Goal: Task Accomplishment & Management: Manage account settings

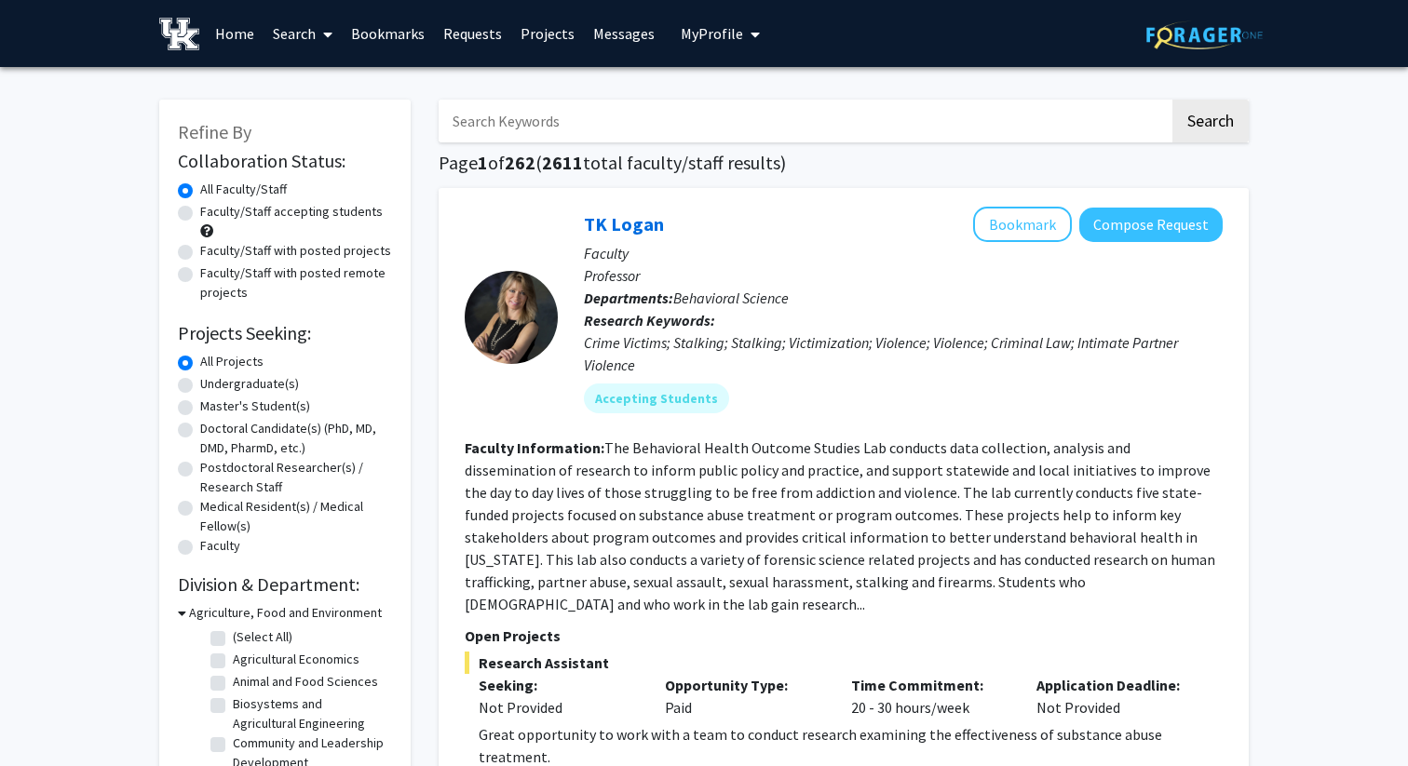
click at [720, 32] on span "My Profile" at bounding box center [712, 33] width 62 height 19
click at [723, 101] on div "[PERSON_NAME] View Profile" at bounding box center [773, 96] width 159 height 41
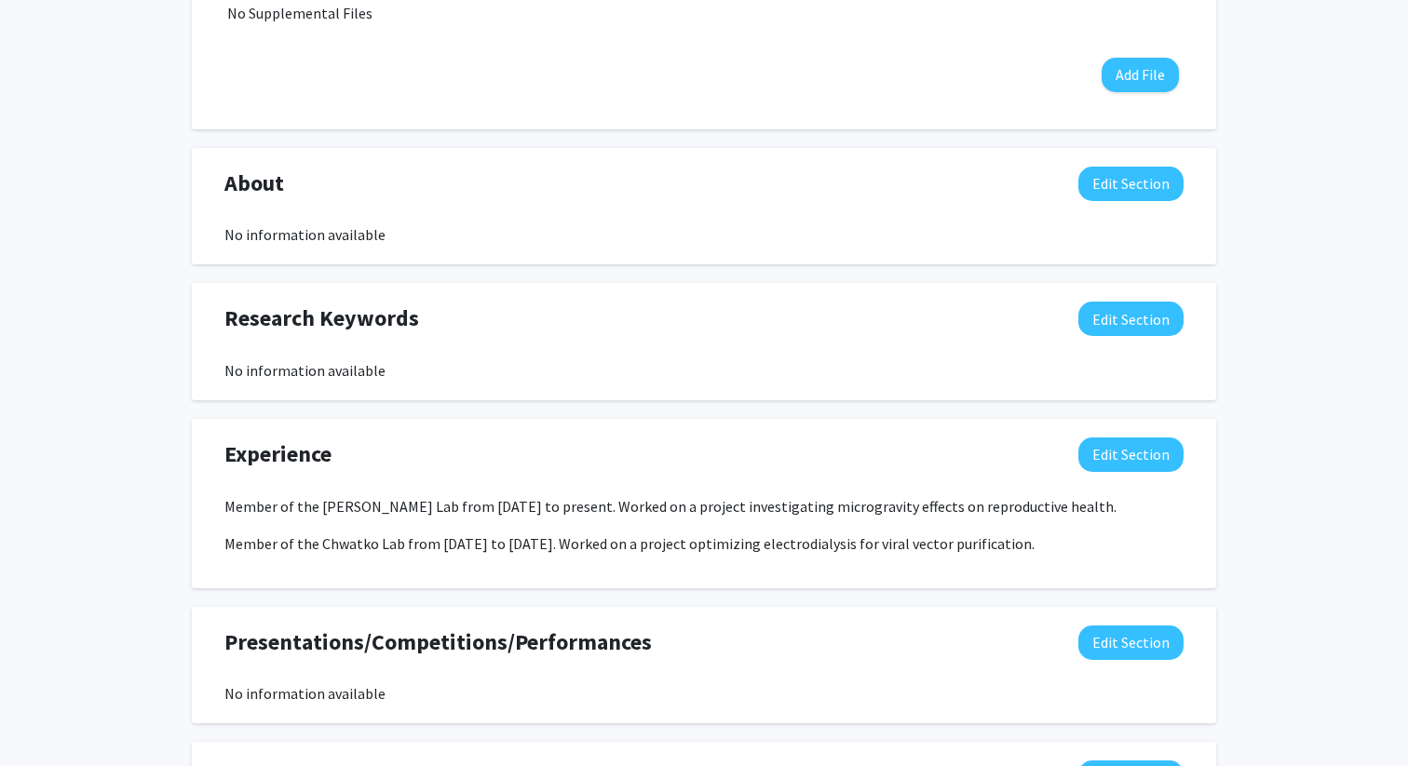
scroll to position [723, 0]
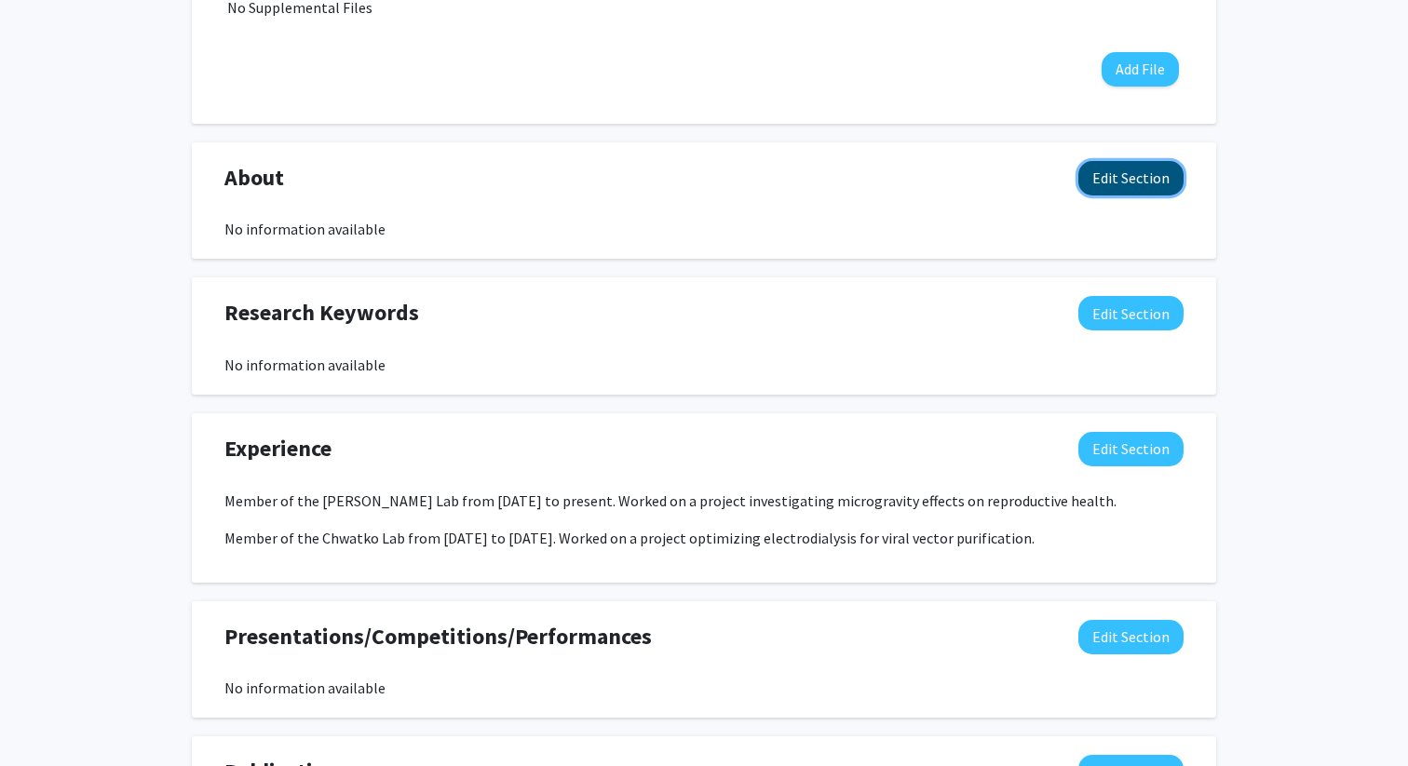
click at [1141, 188] on button "Edit Section" at bounding box center [1130, 178] width 105 height 34
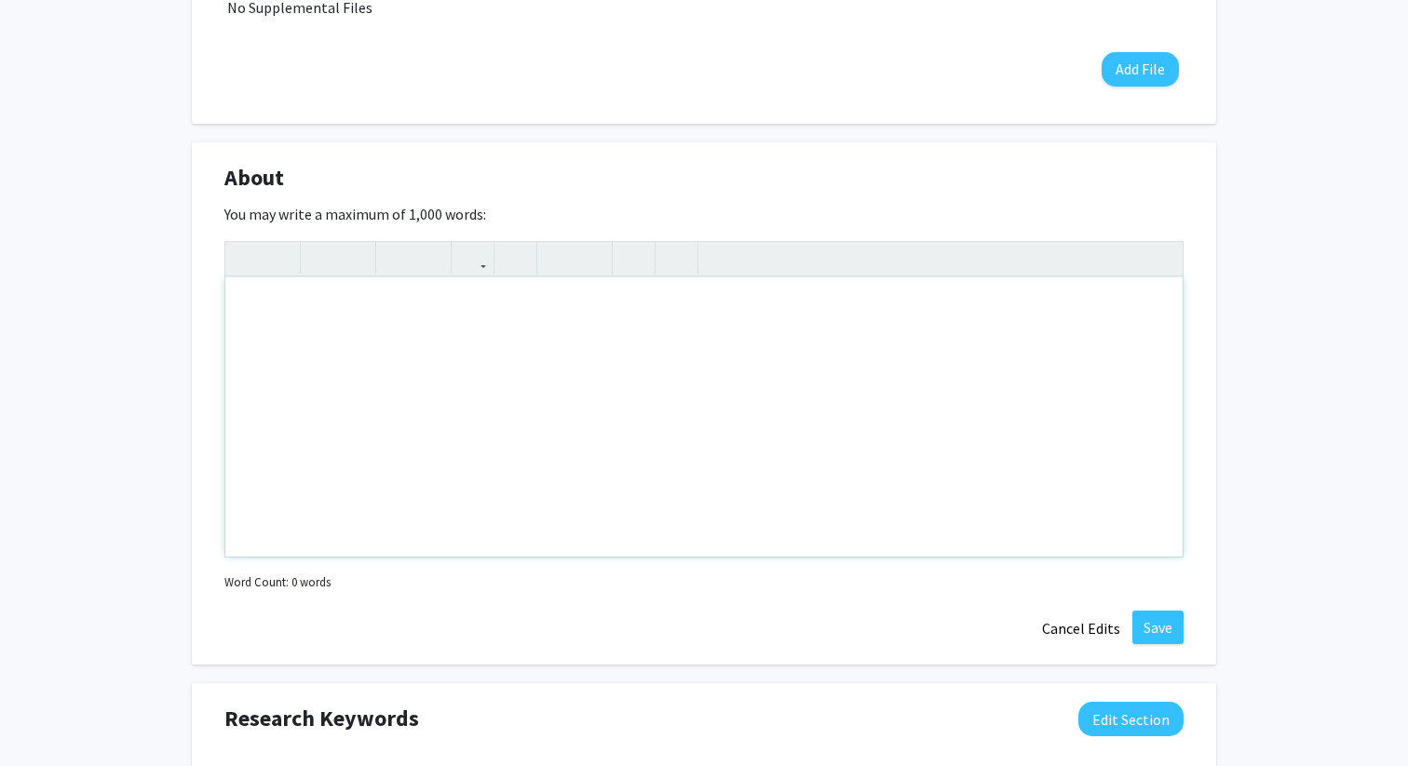
click at [436, 354] on div "Note to users with screen readers: Please deactivate our accessibility plugin f…" at bounding box center [703, 416] width 957 height 279
click at [773, 323] on div "Note to users with screen readers: Please deactivate our accessibility plugin f…" at bounding box center [703, 416] width 957 height 279
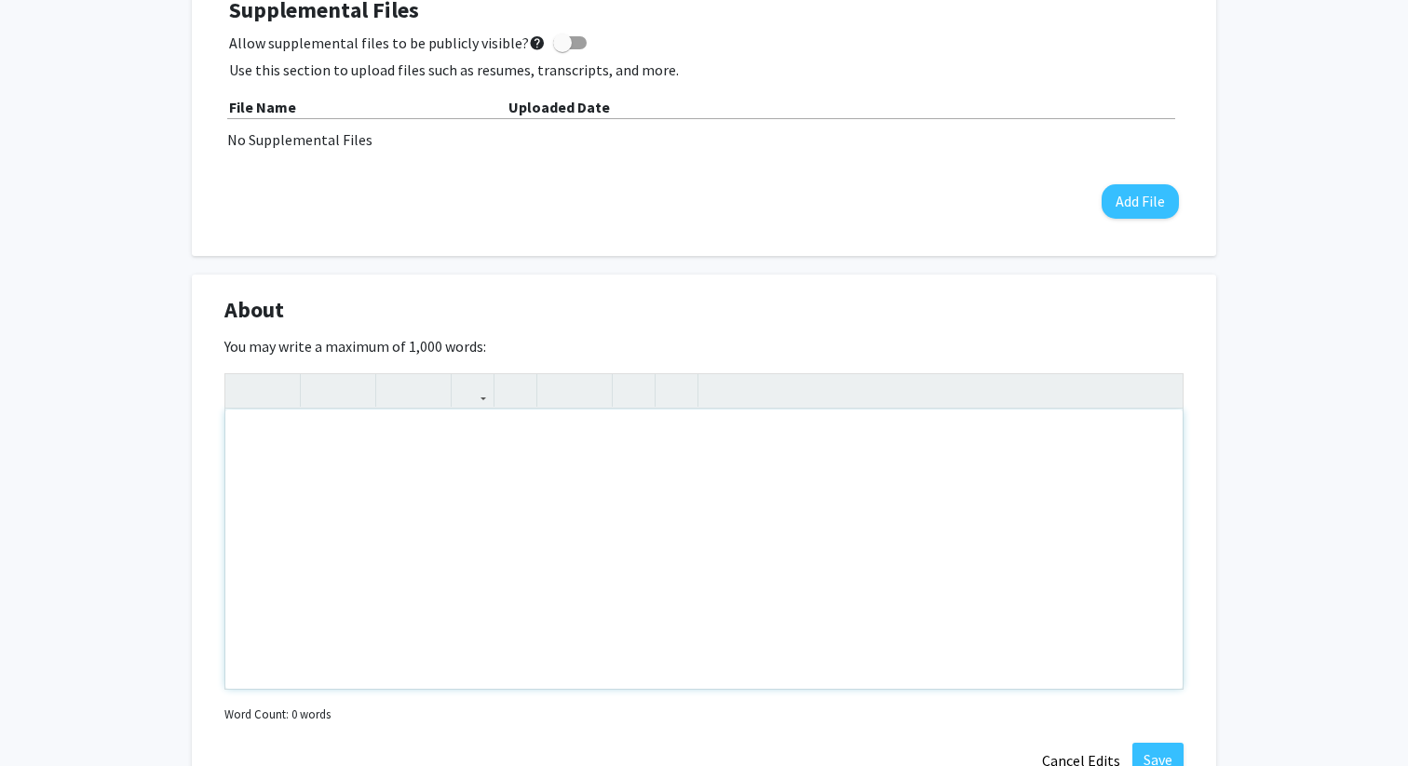
scroll to position [576, 0]
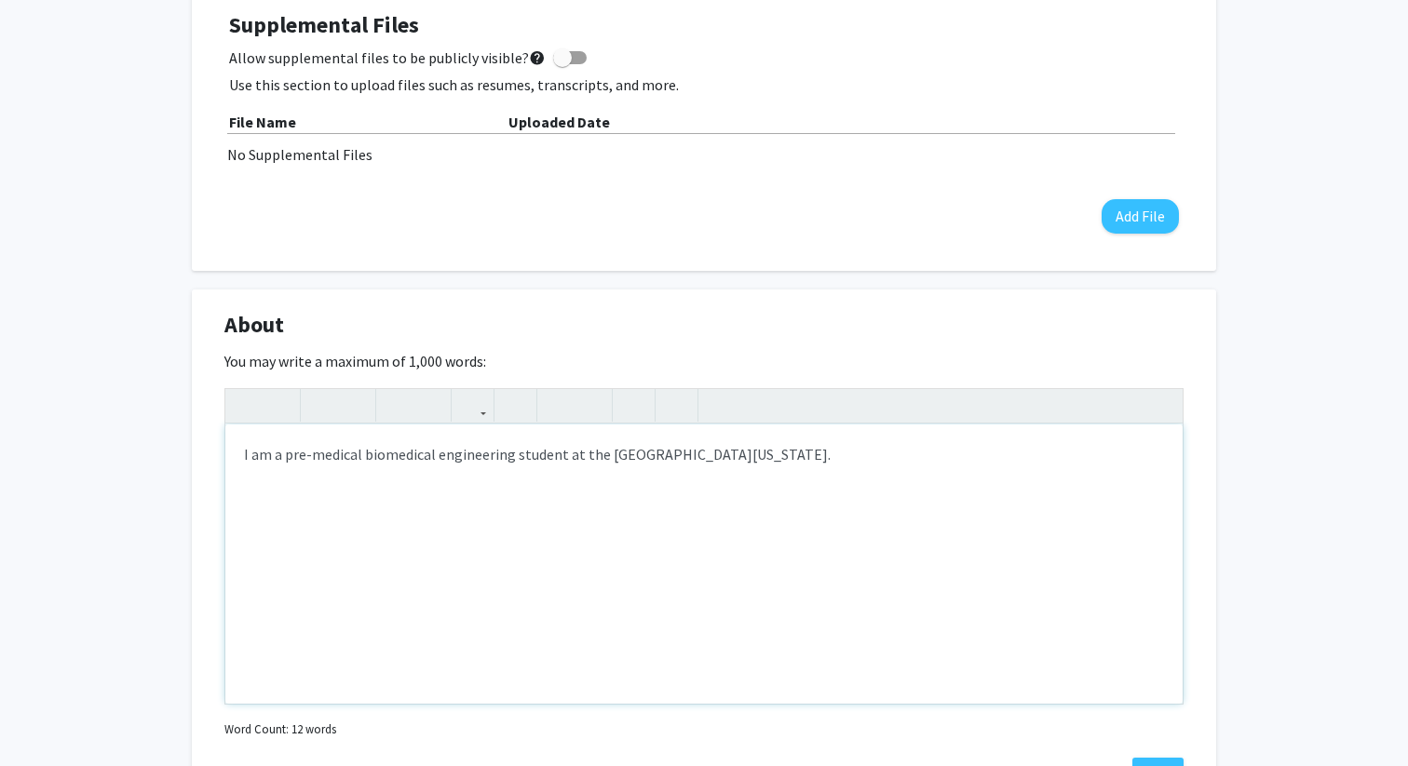
click at [830, 450] on div "I am a pre-medical biomedical engineering student at the [GEOGRAPHIC_DATA][US_S…" at bounding box center [703, 564] width 957 height 279
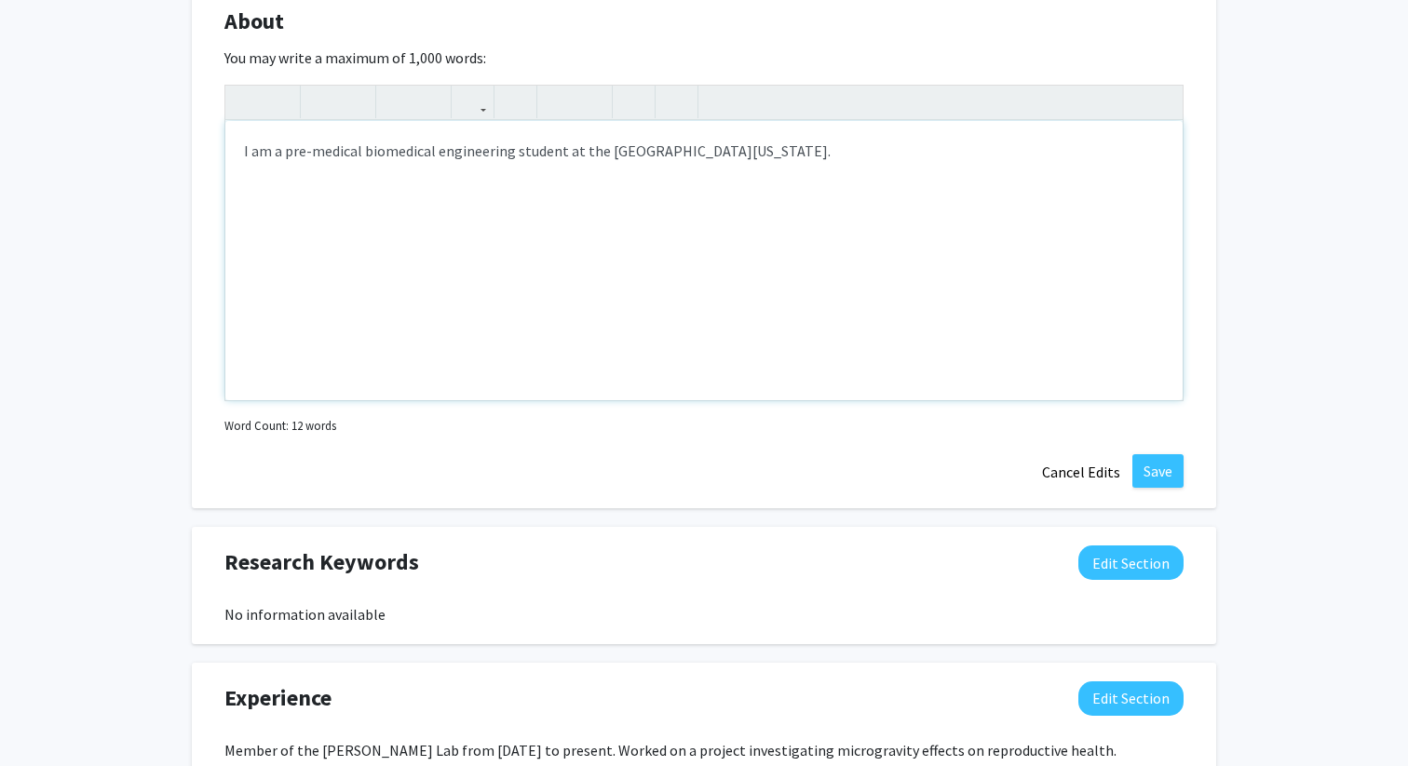
scroll to position [771, 0]
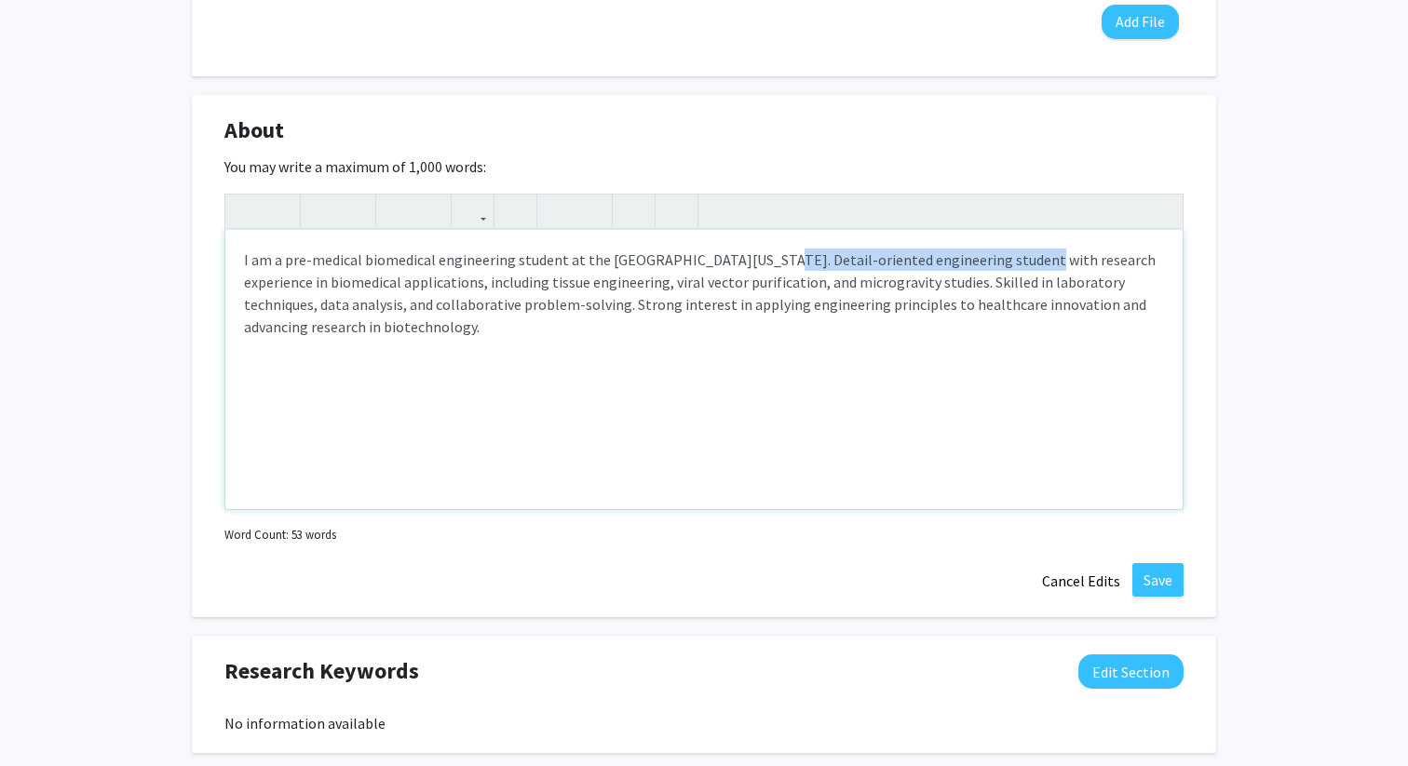
drag, startPoint x: 748, startPoint y: 260, endPoint x: 996, endPoint y: 260, distance: 247.6
click at [996, 260] on p "I am a pre-medical biomedical engineering student at the [GEOGRAPHIC_DATA][US_S…" at bounding box center [704, 293] width 920 height 89
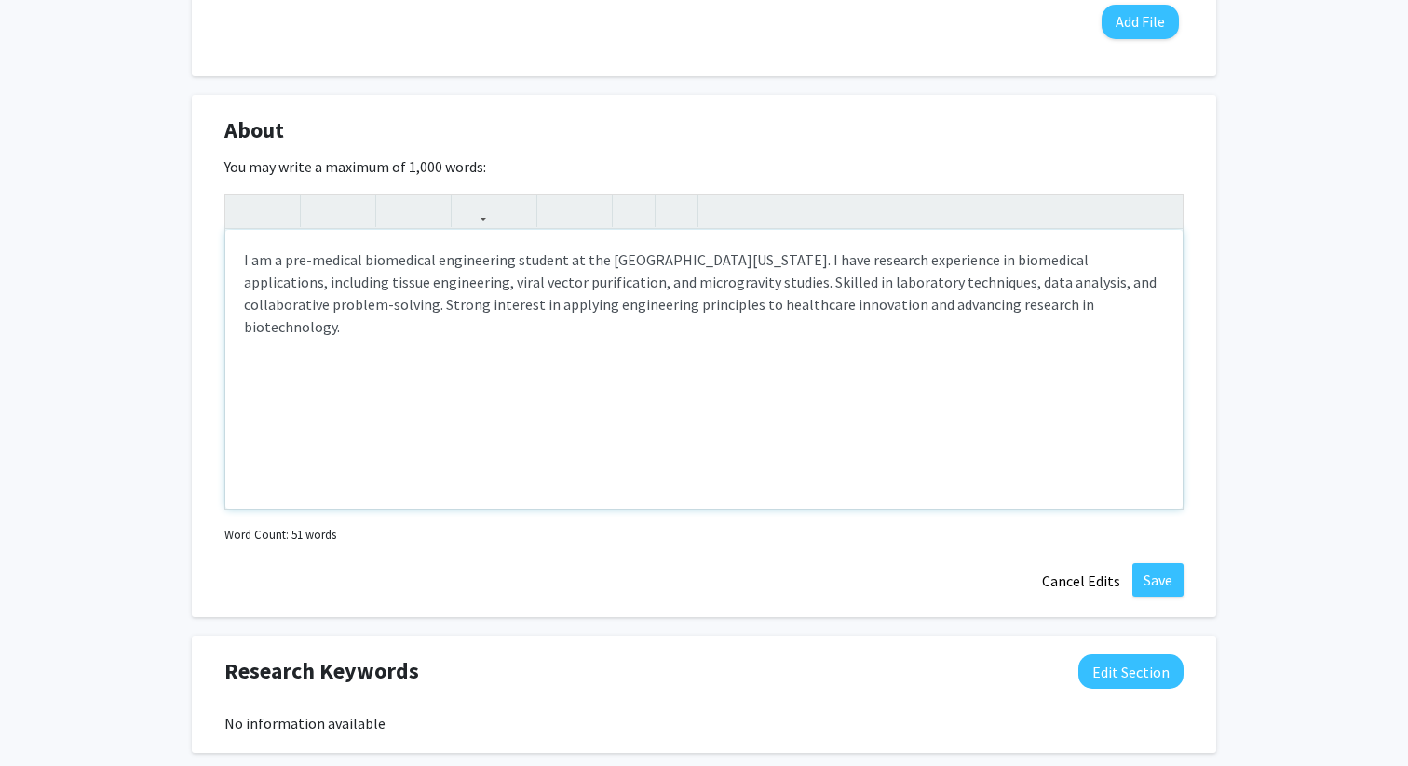
click at [718, 283] on p "I am a pre-medical biomedical engineering student at the [GEOGRAPHIC_DATA][US_S…" at bounding box center [704, 293] width 920 height 89
click at [762, 283] on p "I am a pre-medical biomedical engineering student at the [GEOGRAPHIC_DATA][US_S…" at bounding box center [704, 293] width 920 height 89
click at [813, 283] on p "I am a pre-medical biomedical engineering student at the [GEOGRAPHIC_DATA][US_S…" at bounding box center [704, 293] width 920 height 89
click at [869, 283] on p "I am a pre-medical biomedical engineering student at the [GEOGRAPHIC_DATA][US_S…" at bounding box center [704, 293] width 920 height 89
click at [913, 282] on p "I am a pre-medical biomedical engineering student at the [GEOGRAPHIC_DATA][US_S…" at bounding box center [704, 293] width 920 height 89
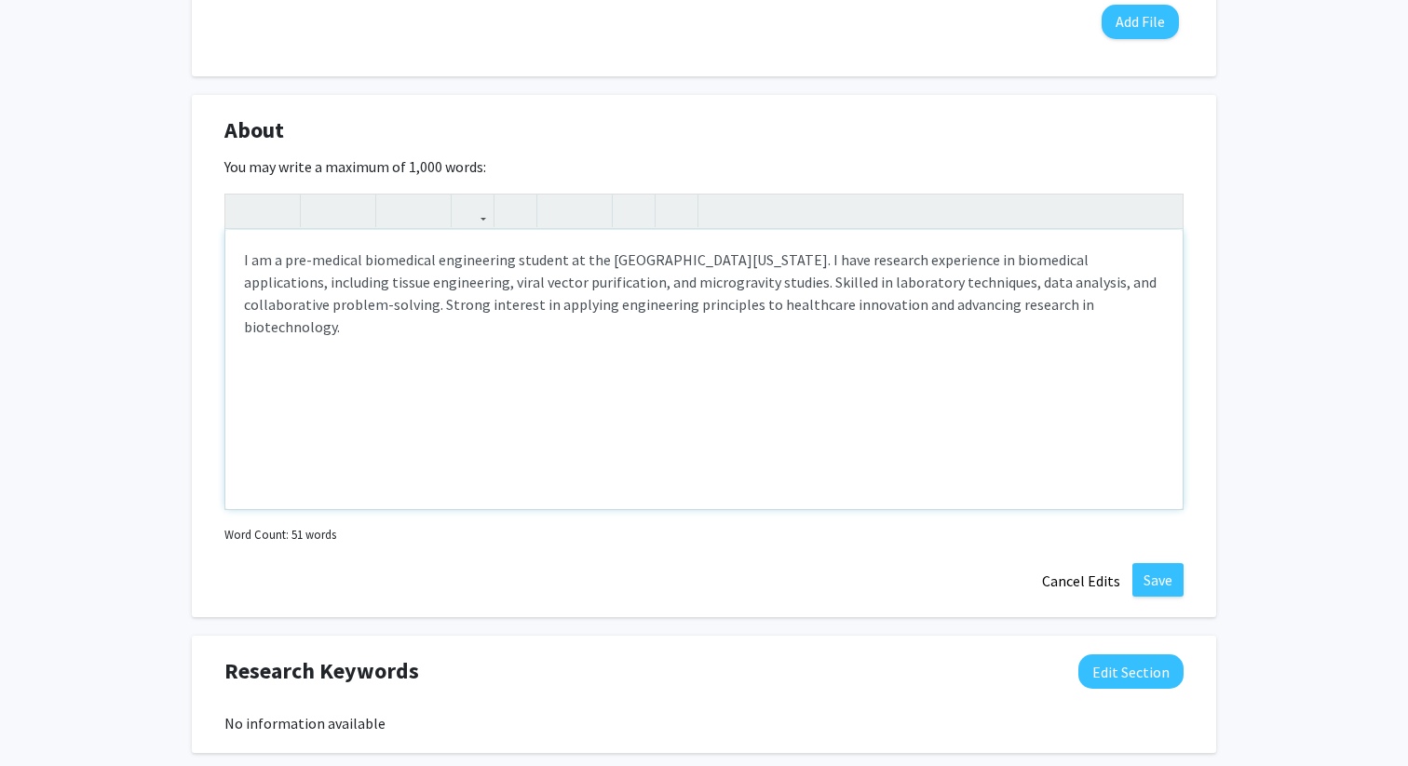
click at [678, 285] on p "I am a pre-medical biomedical engineering student at the [GEOGRAPHIC_DATA][US_S…" at bounding box center [704, 293] width 920 height 89
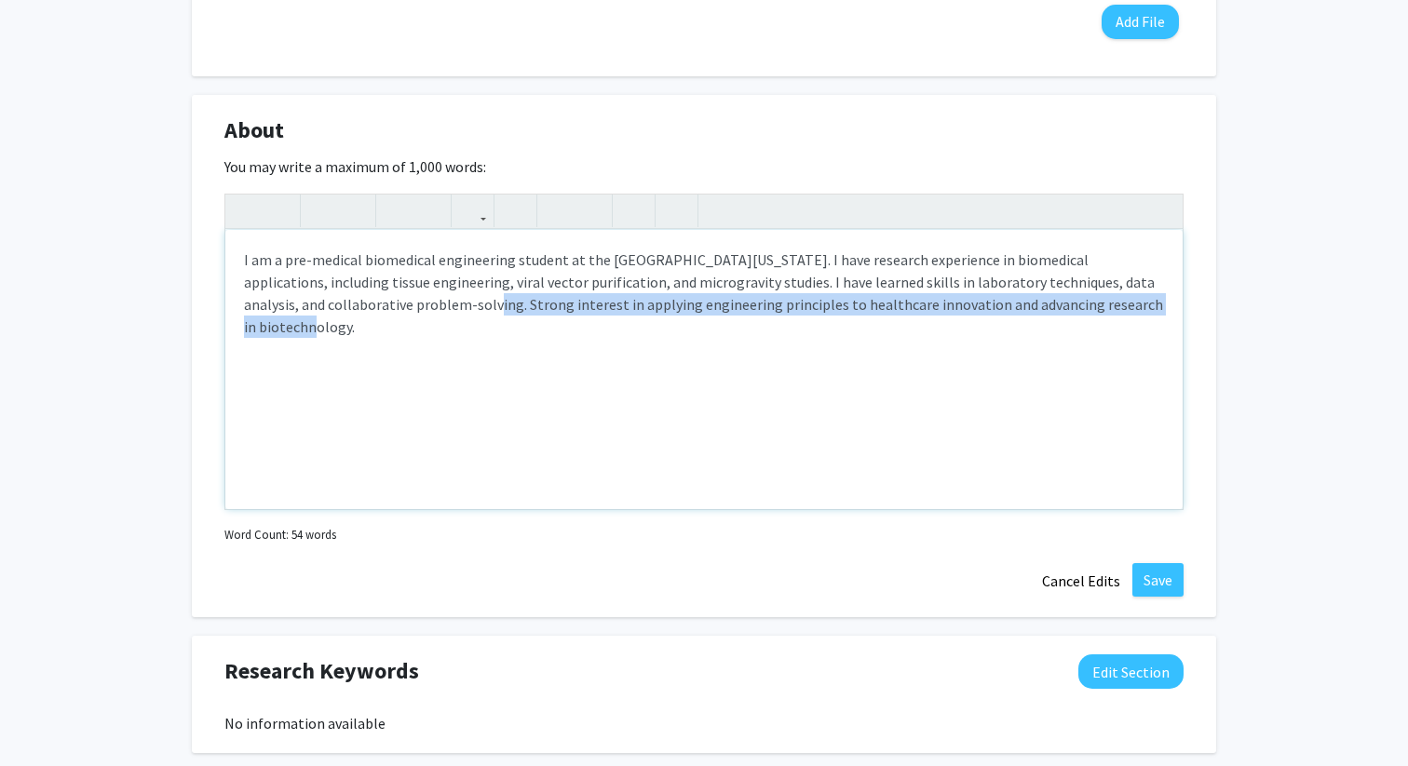
drag, startPoint x: 354, startPoint y: 304, endPoint x: 1069, endPoint y: 307, distance: 715.0
click at [1069, 307] on p "I am a pre-medical biomedical engineering student at the [GEOGRAPHIC_DATA][US_S…" at bounding box center [704, 293] width 920 height 89
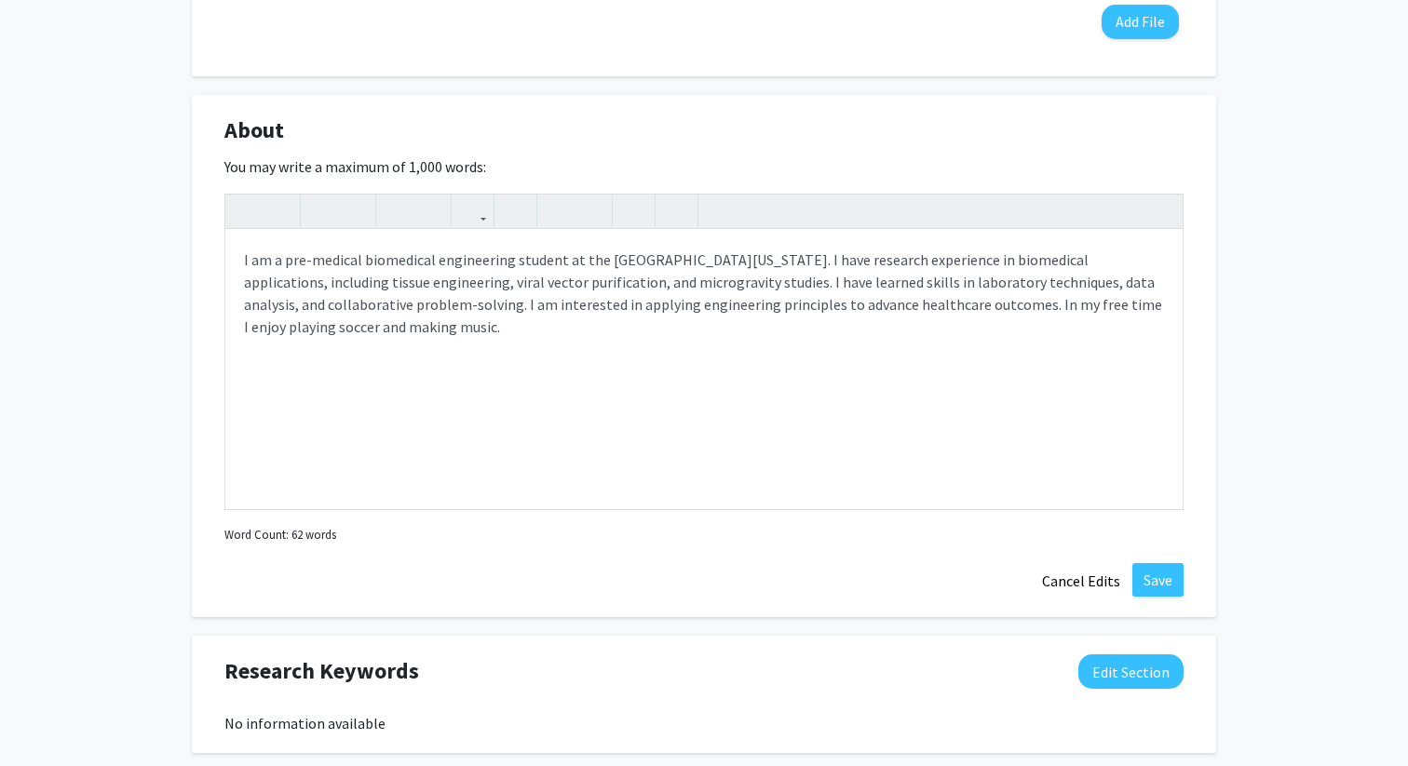
click at [1260, 333] on div "[PERSON_NAME] Edit Section See Public View help Degree Level: Undergraduate Stu…" at bounding box center [704, 351] width 1408 height 2111
click at [303, 336] on p "I am a pre-medical biomedical engineering student at the [GEOGRAPHIC_DATA][US_S…" at bounding box center [704, 293] width 920 height 89
click at [543, 331] on p "I am a pre-medical biomedical engineering student at the [GEOGRAPHIC_DATA][US_S…" at bounding box center [704, 293] width 920 height 89
click at [527, 263] on p "I am a pre-medical biomedical engineering student at the [GEOGRAPHIC_DATA][US_S…" at bounding box center [704, 293] width 920 height 89
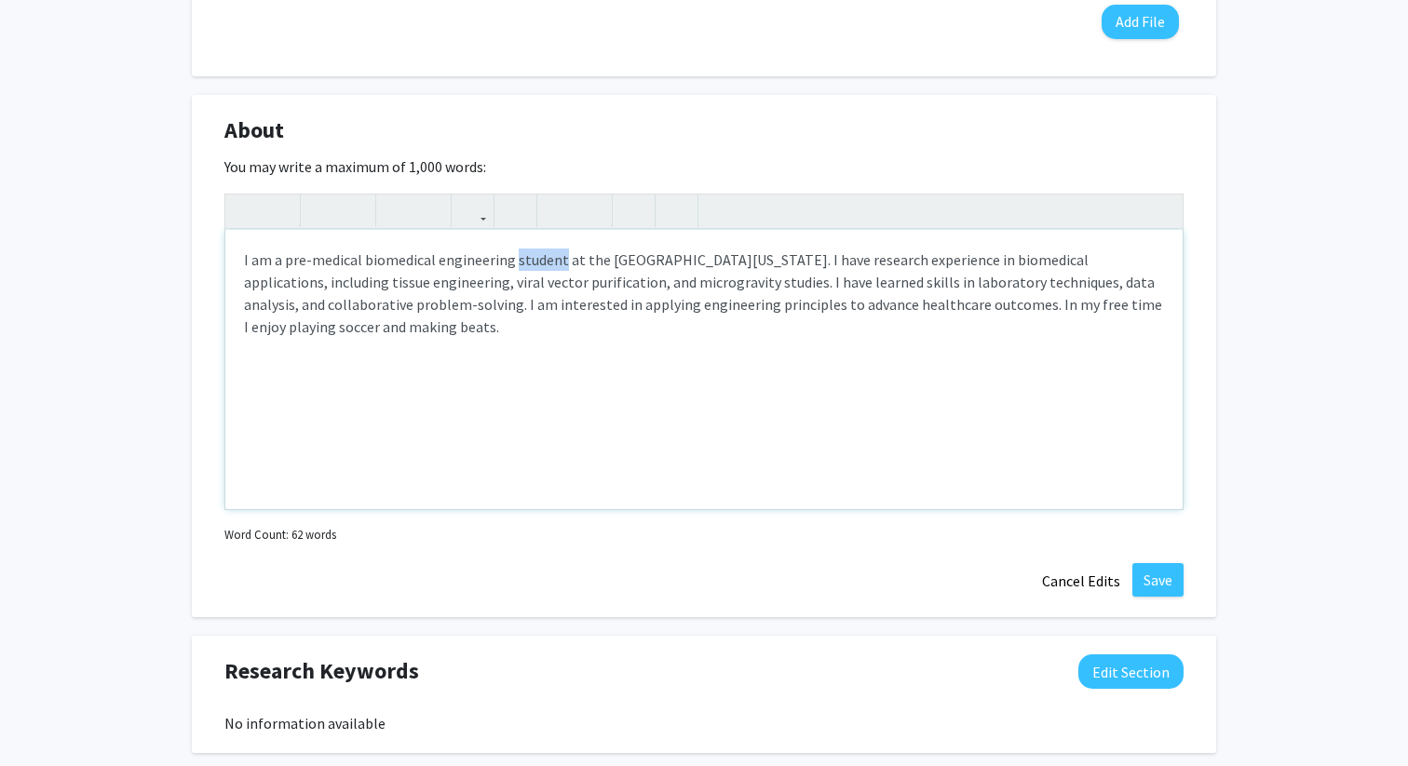
click at [527, 263] on p "I am a pre-medical biomedical engineering student at the [GEOGRAPHIC_DATA][US_S…" at bounding box center [704, 293] width 920 height 89
type textarea "<p>I am a pre-medical biomedical engineering junior at the [GEOGRAPHIC_DATA][US…"
click at [544, 345] on div "I am a pre-medical biomedical engineering junior at the [GEOGRAPHIC_DATA][US_ST…" at bounding box center [703, 369] width 957 height 279
click at [572, 327] on p "I am a pre-medical biomedical engineering junior at the [GEOGRAPHIC_DATA][US_ST…" at bounding box center [704, 293] width 920 height 89
click at [568, 335] on p "I am a pre-medical biomedical engineering junior at the [GEOGRAPHIC_DATA][US_ST…" at bounding box center [704, 293] width 920 height 89
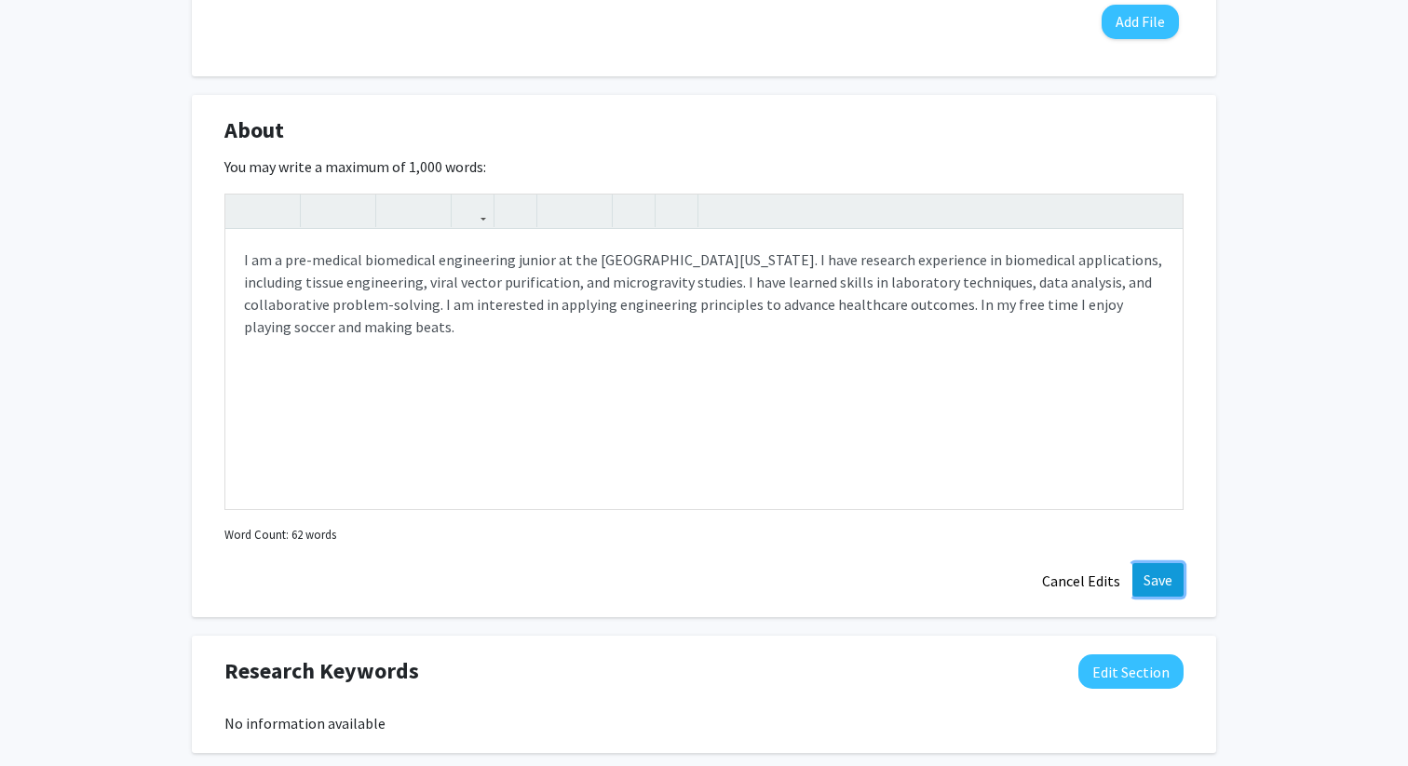
click at [1148, 569] on button "Save" at bounding box center [1157, 580] width 51 height 34
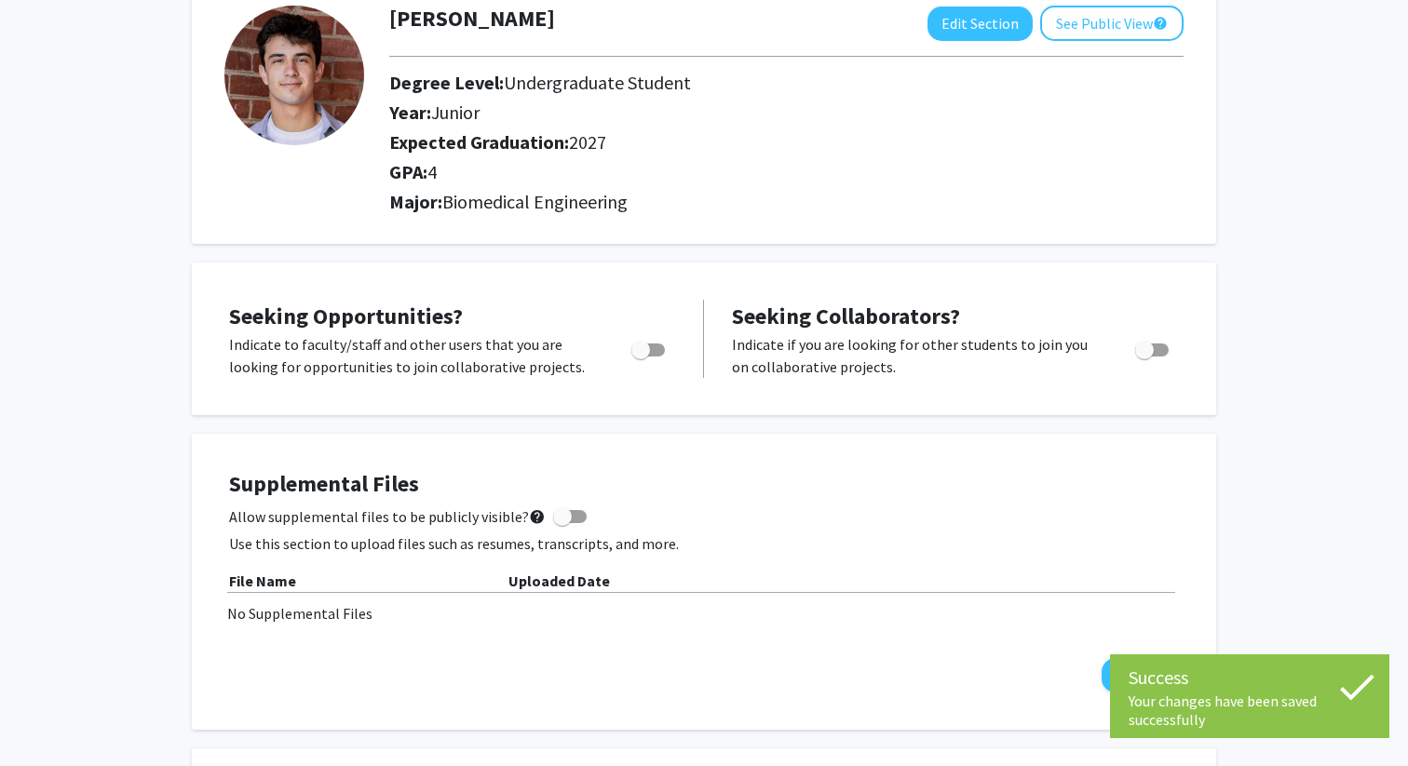
scroll to position [0, 0]
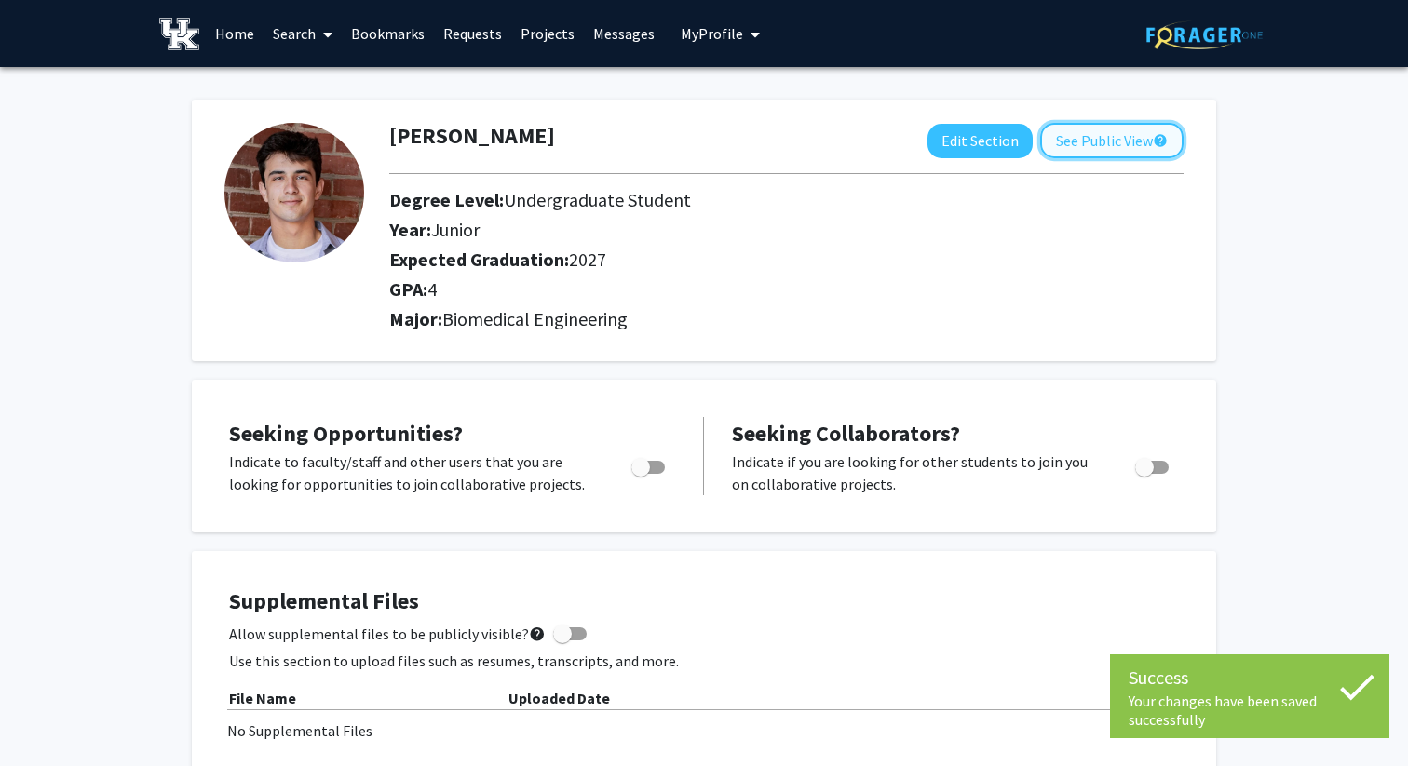
click at [1132, 146] on button "See Public View help" at bounding box center [1111, 140] width 143 height 35
